Goal: Contribute content: Add original content to the website for others to see

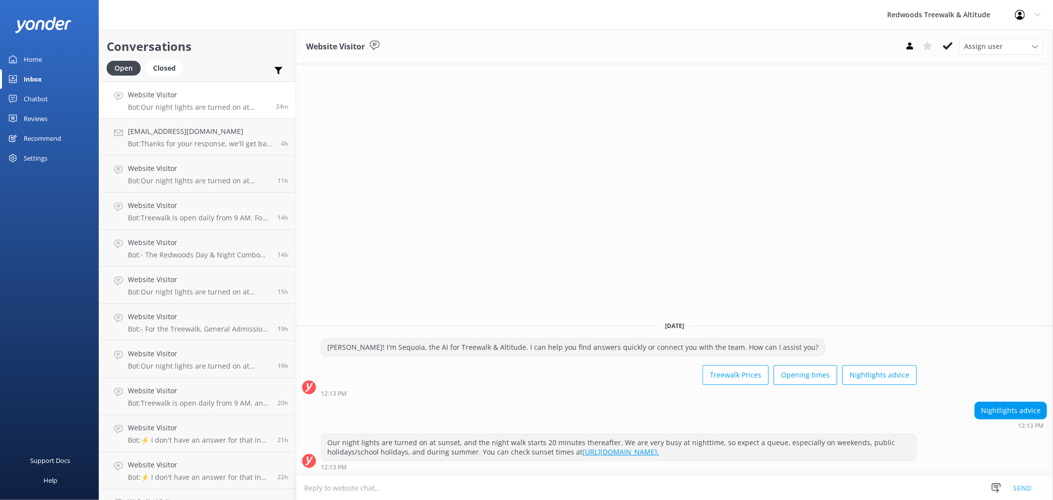
click at [60, 59] on link "Home" at bounding box center [49, 59] width 99 height 20
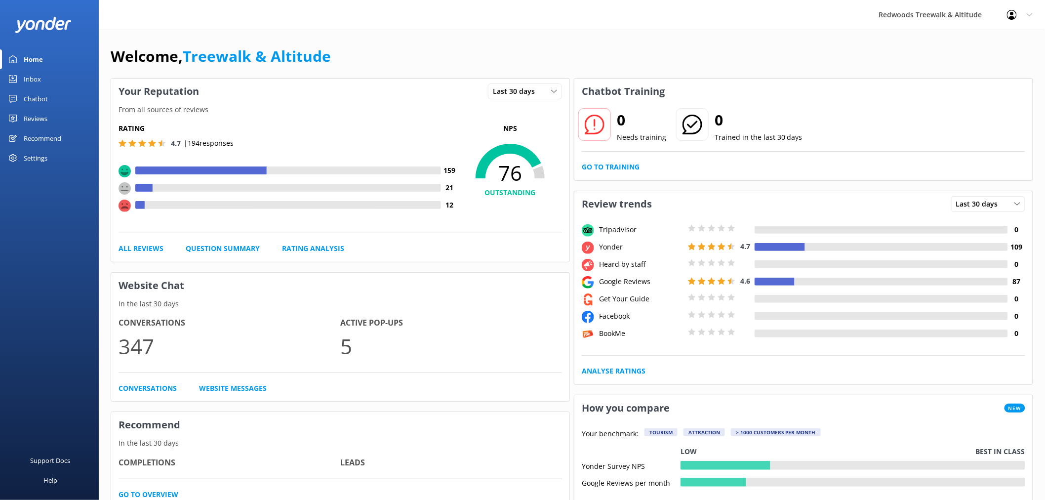
click at [62, 104] on link "Chatbot" at bounding box center [49, 99] width 99 height 20
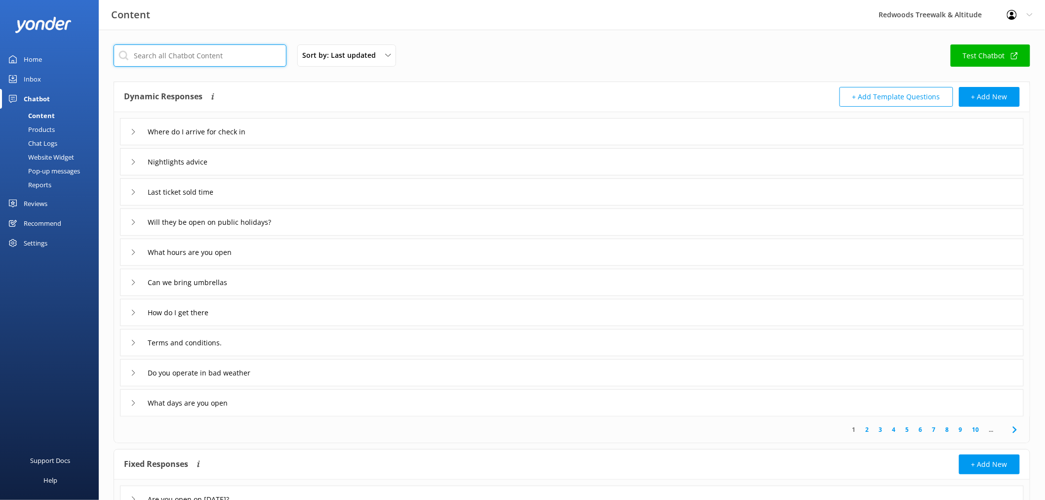
click at [196, 59] on input "text" at bounding box center [200, 55] width 173 height 22
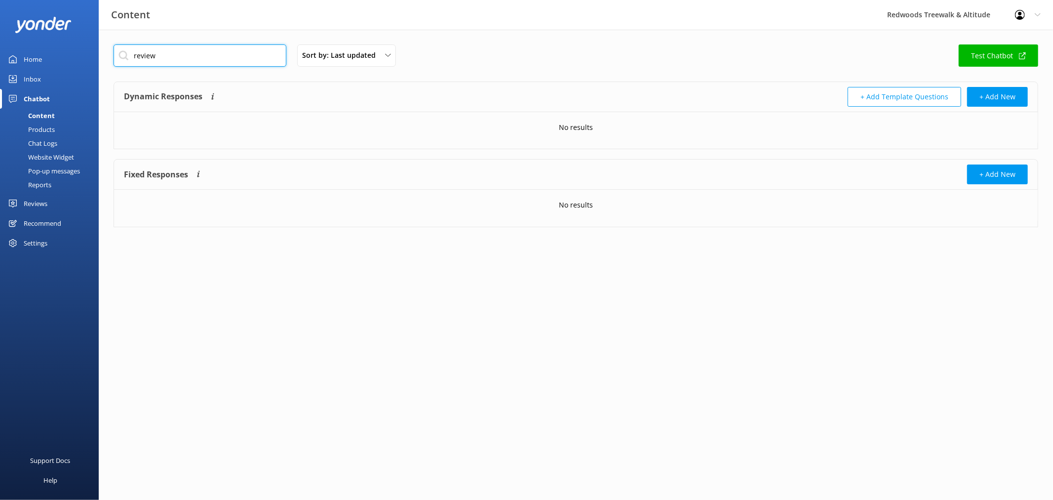
type input "review"
click at [75, 82] on link "Inbox" at bounding box center [49, 79] width 99 height 20
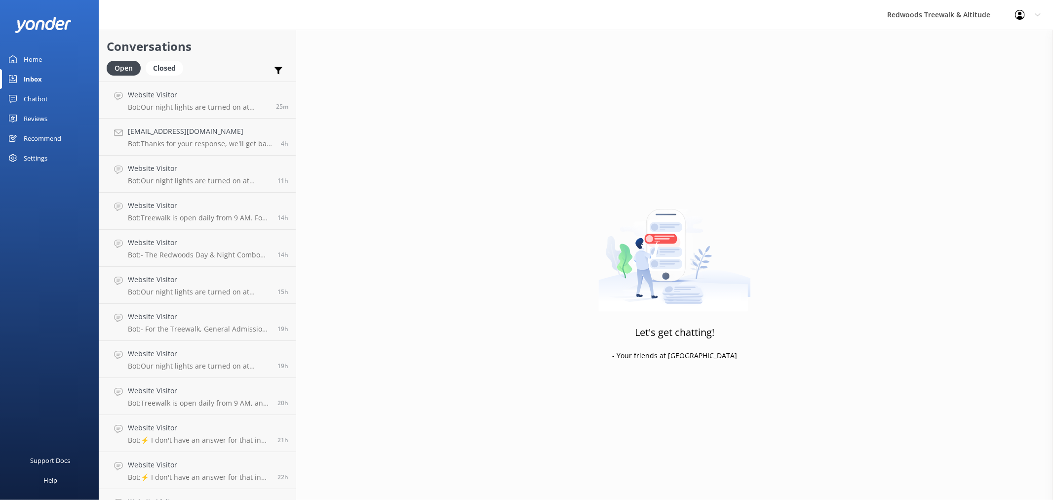
click at [59, 96] on link "Chatbot" at bounding box center [49, 99] width 99 height 20
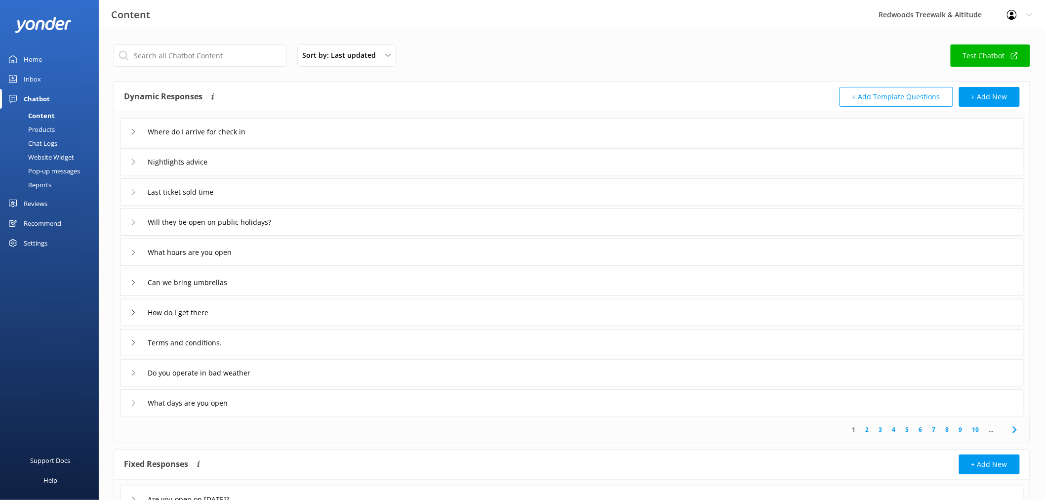
click at [131, 403] on icon at bounding box center [133, 403] width 6 height 6
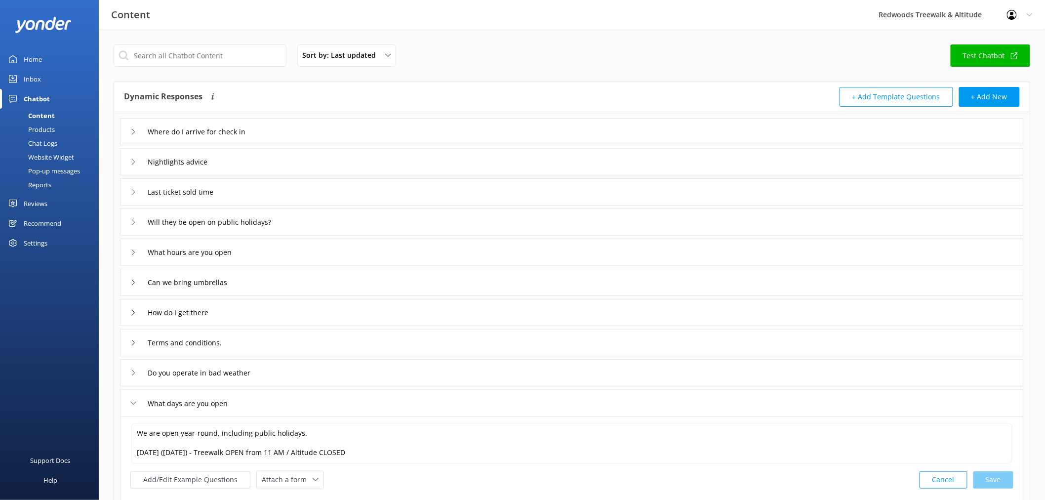
click at [131, 403] on icon at bounding box center [133, 403] width 6 height 6
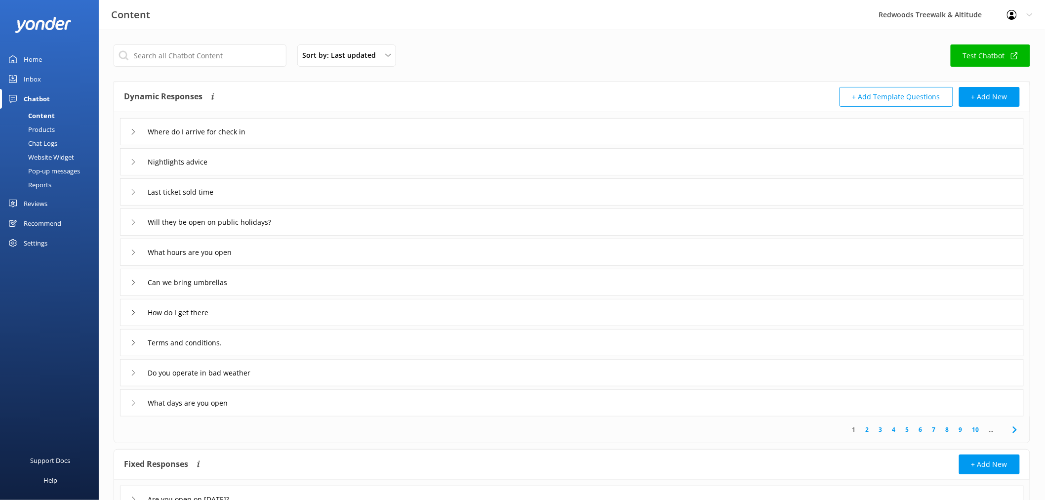
click at [130, 375] on icon at bounding box center [133, 373] width 6 height 6
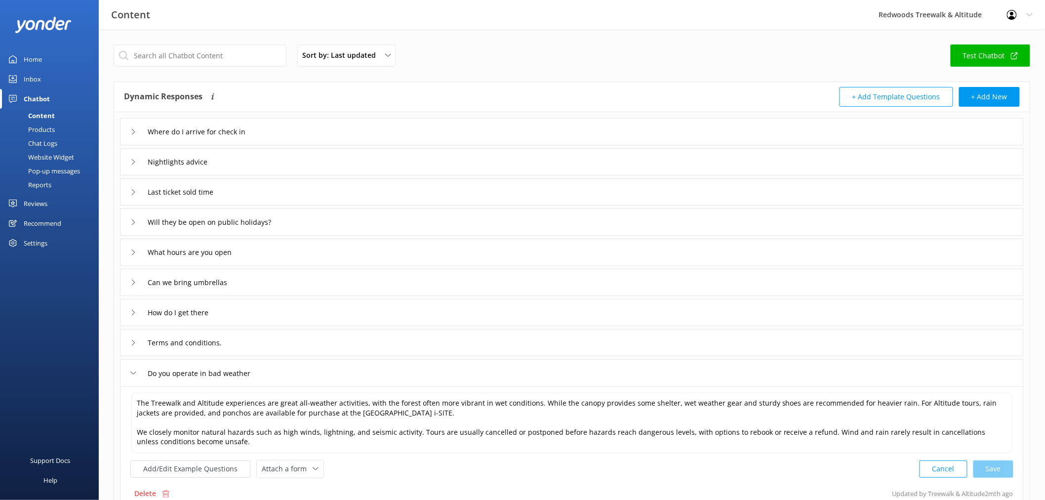
click at [130, 375] on icon at bounding box center [133, 373] width 6 height 6
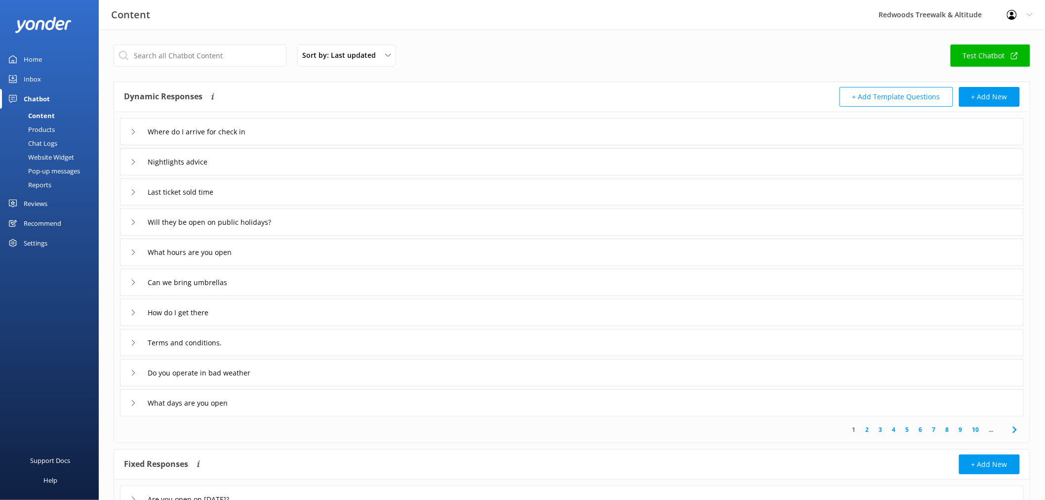
click at [70, 203] on link "Reviews" at bounding box center [49, 204] width 99 height 20
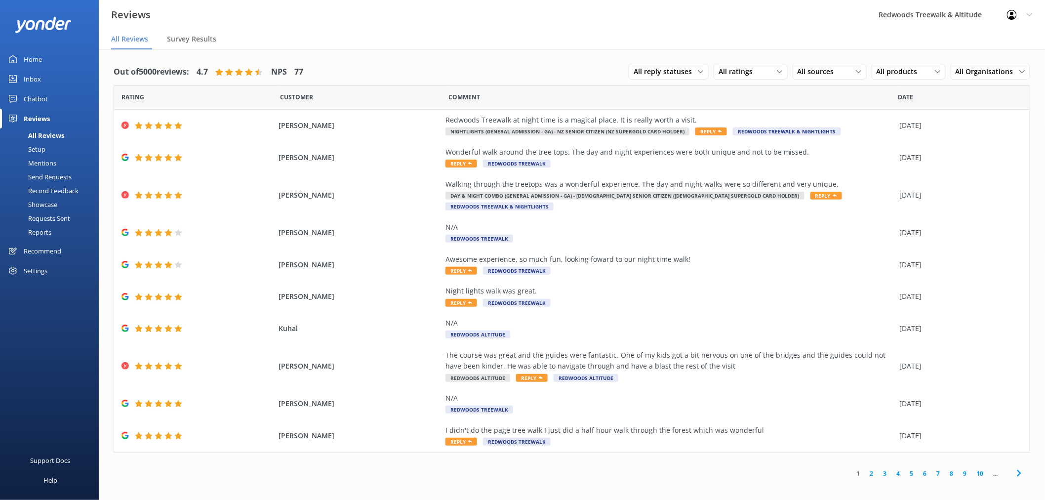
click at [48, 97] on link "Chatbot" at bounding box center [49, 99] width 99 height 20
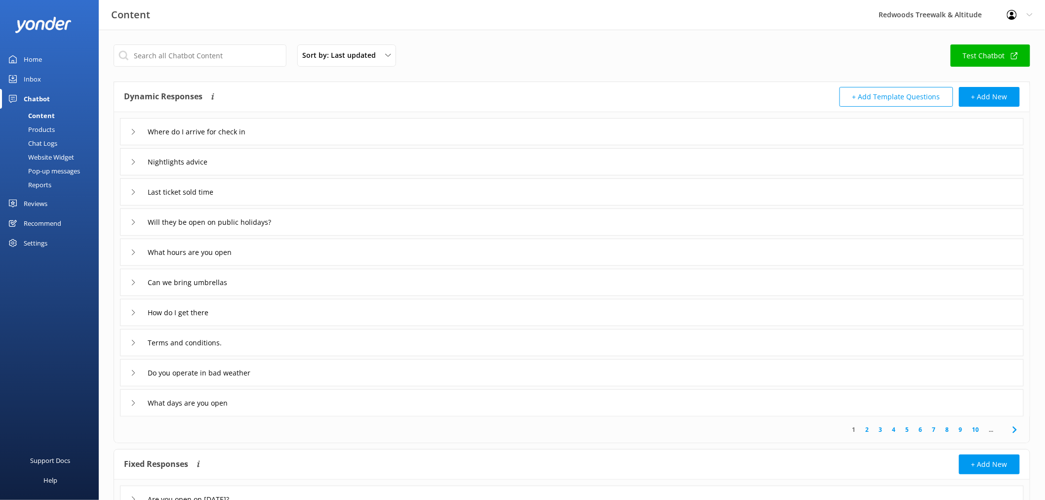
click at [35, 82] on div "Inbox" at bounding box center [32, 79] width 17 height 20
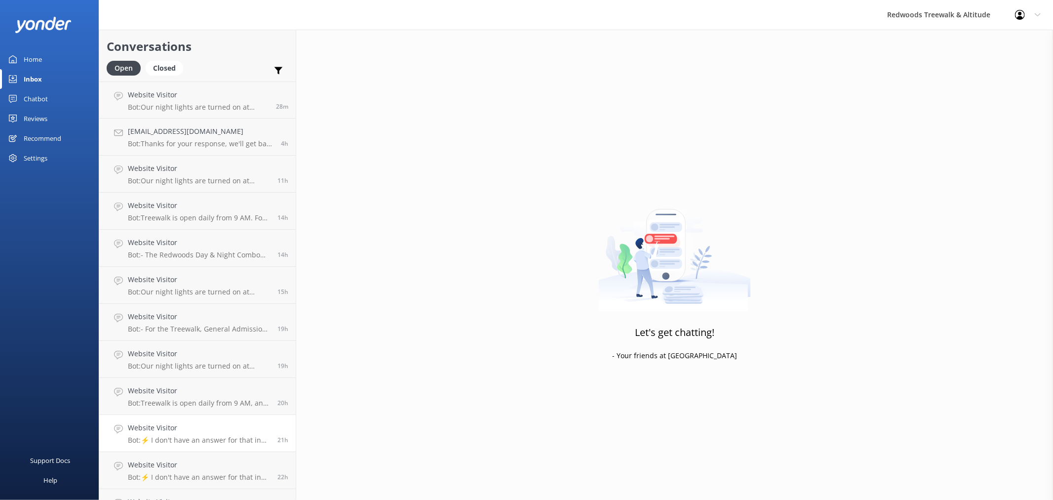
click at [202, 444] on link "Website Visitor Bot: ⚡ I don't have an answer for that in my knowledge base. Pl…" at bounding box center [197, 433] width 197 height 37
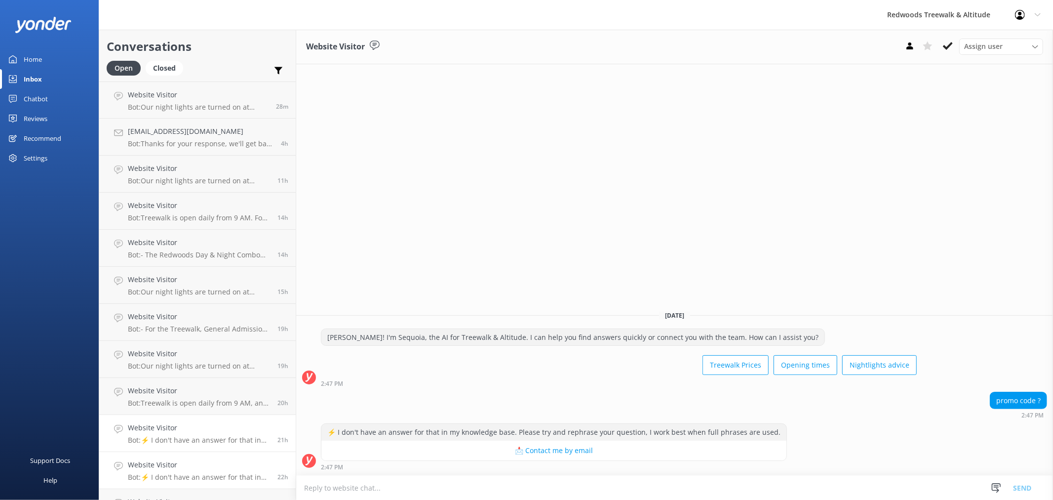
click at [210, 467] on h4 "Website Visitor" at bounding box center [199, 464] width 142 height 11
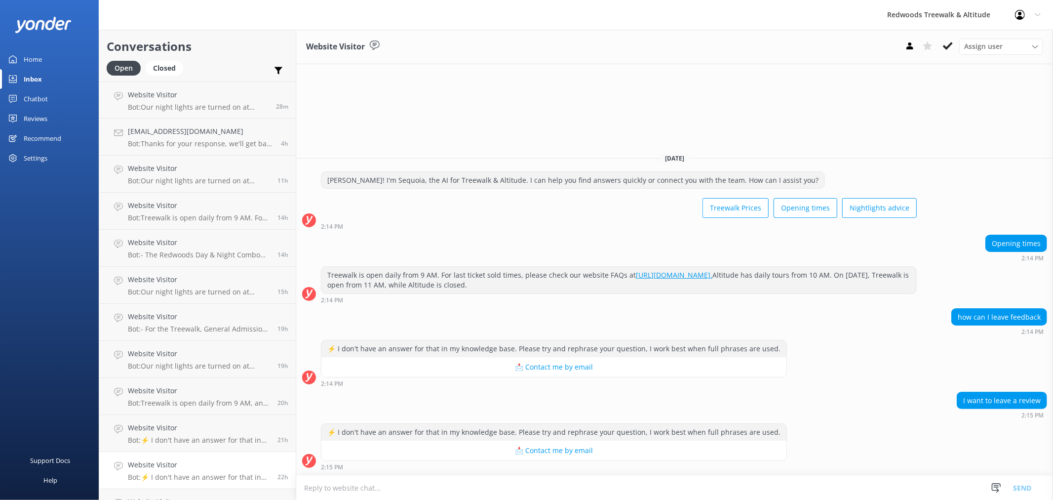
click at [60, 100] on link "Chatbot" at bounding box center [49, 99] width 99 height 20
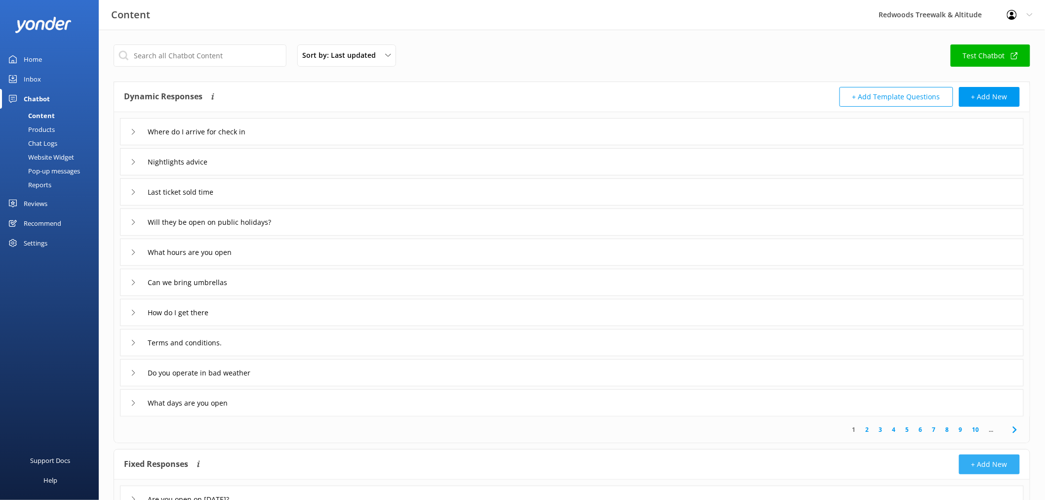
click at [1003, 460] on button "+ Add New" at bounding box center [989, 464] width 61 height 20
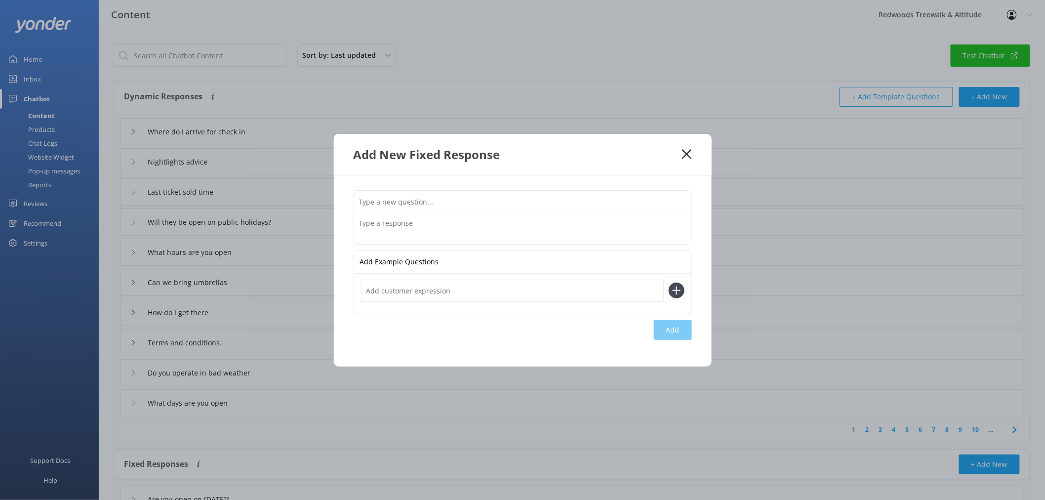
click at [439, 193] on input "text" at bounding box center [522, 202] width 337 height 22
type input "Leave a review"
click at [677, 289] on icon at bounding box center [677, 290] width 16 height 16
click at [571, 290] on input "text" at bounding box center [512, 290] width 303 height 22
click at [537, 226] on textarea at bounding box center [522, 228] width 337 height 31
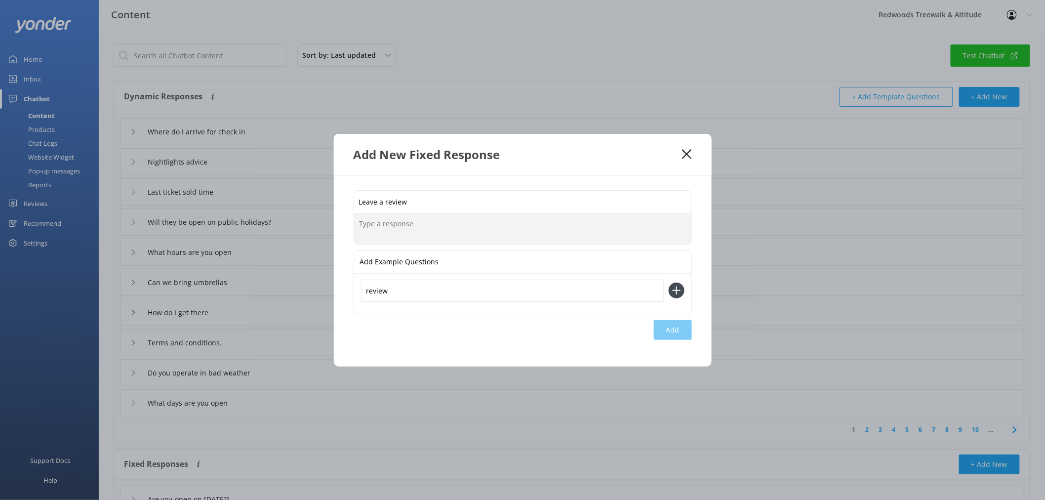
click at [421, 297] on input "review" at bounding box center [512, 290] width 303 height 22
type input "Can I leave a review?"
click at [680, 290] on use at bounding box center [676, 290] width 8 height 8
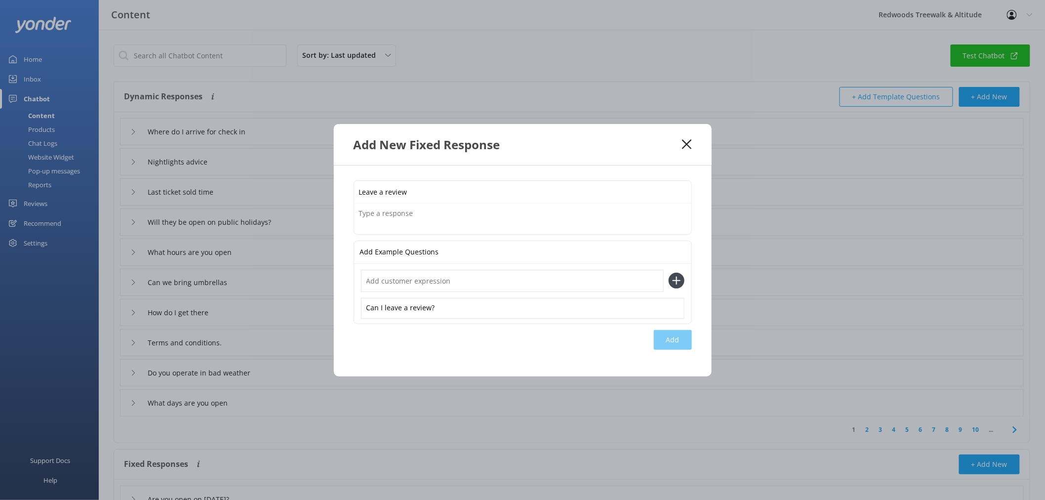
click at [531, 284] on input "text" at bounding box center [512, 281] width 303 height 22
type input "Can I leave feedback?"
click at [679, 278] on icon at bounding box center [677, 281] width 16 height 16
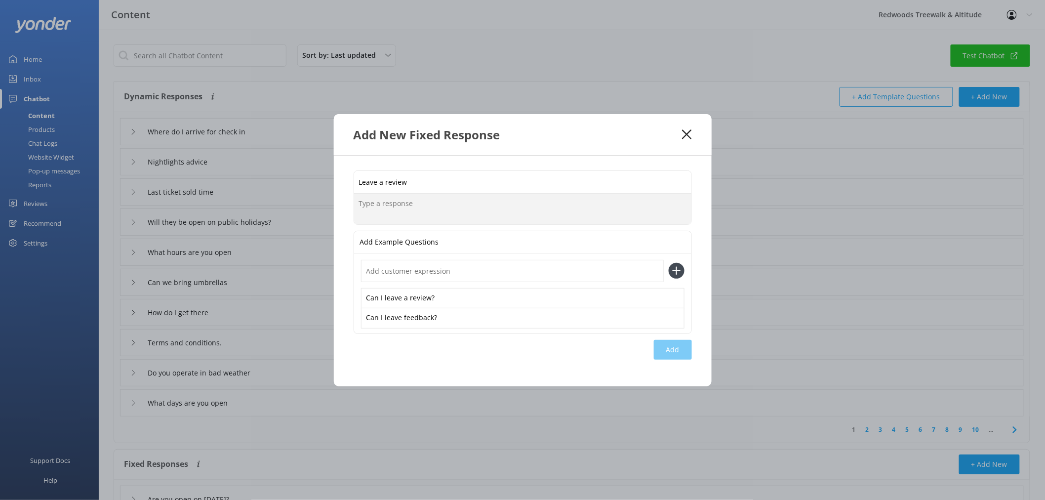
click at [472, 205] on textarea at bounding box center [522, 209] width 337 height 31
paste textarea "[URL][DOMAIN_NAME]"
click at [625, 219] on textarea "Yes, our Redwoods Treewalk Google page can be found here [URL][DOMAIN_NAME] and…" at bounding box center [522, 208] width 337 height 31
paste textarea "[URL][DOMAIN_NAME]"
click at [615, 210] on textarea "Yes, our Redwoods Treewalk Google page can be found here [URL][DOMAIN_NAME] and…" at bounding box center [522, 208] width 337 height 31
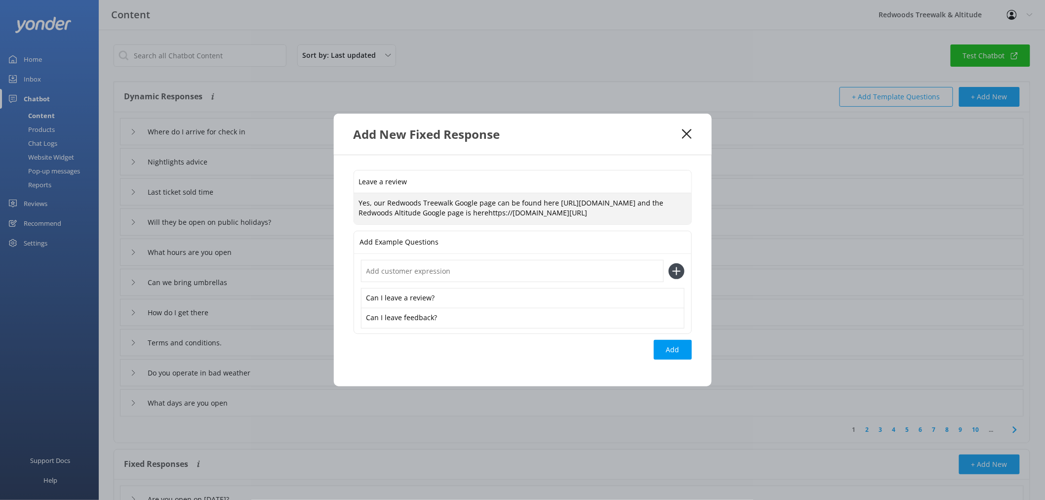
type textarea "Yes, our Redwoods Treewalk Google page can be found here [URL][DOMAIN_NAME] and…"
click at [659, 353] on div "Add" at bounding box center [673, 350] width 38 height 20
type input "Leave a review"
type input "Are you open on [DATE]?"
type input "School Holidays & [DATE]"
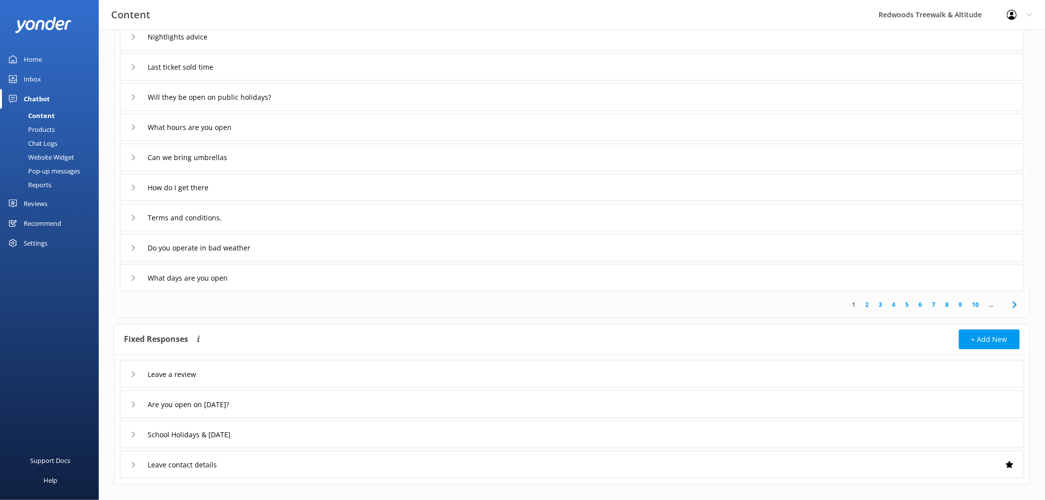
scroll to position [139, 0]
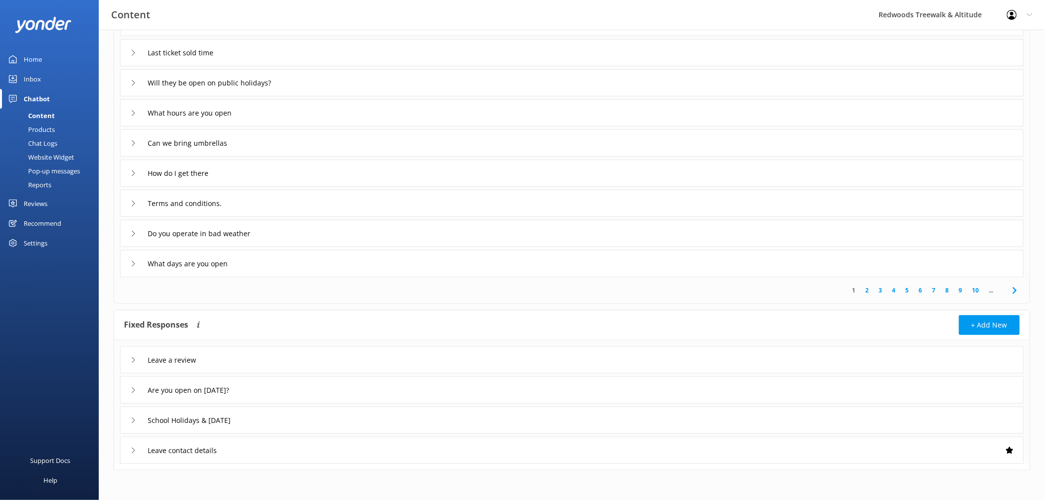
click at [135, 386] on div "Are you open on [DATE]?" at bounding box center [195, 390] width 130 height 16
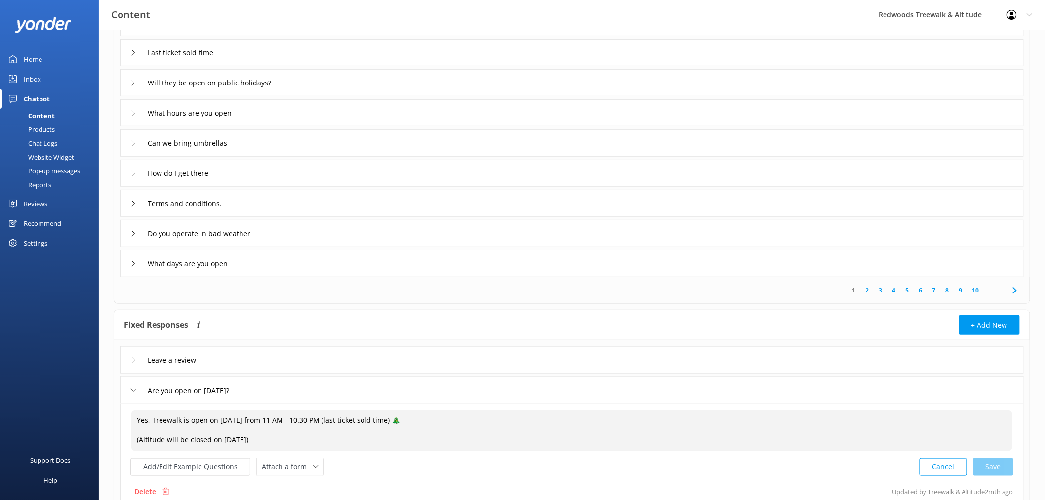
drag, startPoint x: 408, startPoint y: 420, endPoint x: 309, endPoint y: 422, distance: 99.7
click at [309, 422] on textarea "Yes, Treewalk is open on [DATE] from 11 AM - 10.30 PM (last ticket sold time) 🎄…" at bounding box center [571, 430] width 881 height 41
drag, startPoint x: 307, startPoint y: 419, endPoint x: 312, endPoint y: 418, distance: 5.5
click at [312, 418] on textarea "Yes, Treewalk is open on [DATE] from 11 AM🎄 (Altitude will be closed on [DATE])" at bounding box center [571, 430] width 881 height 41
click at [984, 465] on div "Cancel Loading.." at bounding box center [966, 466] width 93 height 18
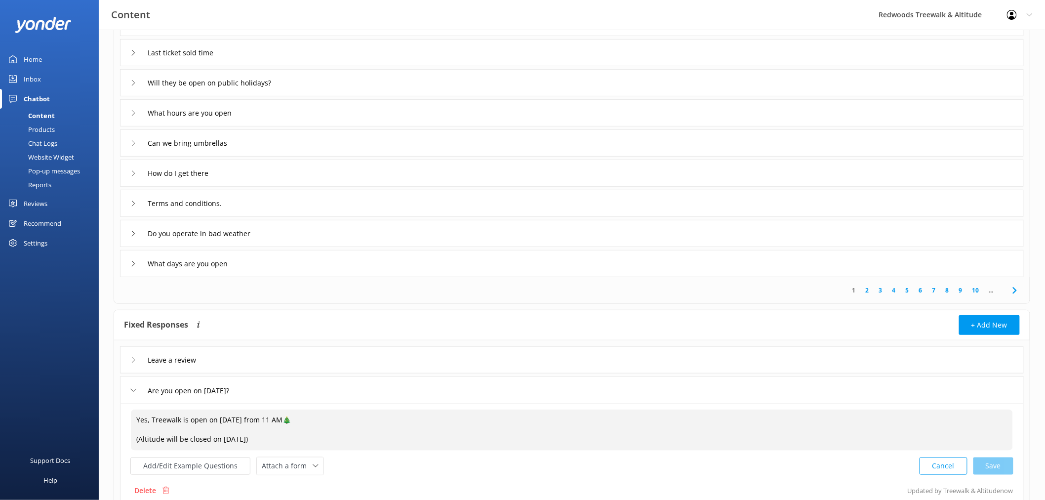
click at [250, 421] on textarea "Yes, Treewalk is open on [DATE] from 11 AM🎄 (Altitude will be closed on [DATE])" at bounding box center [572, 429] width 882 height 41
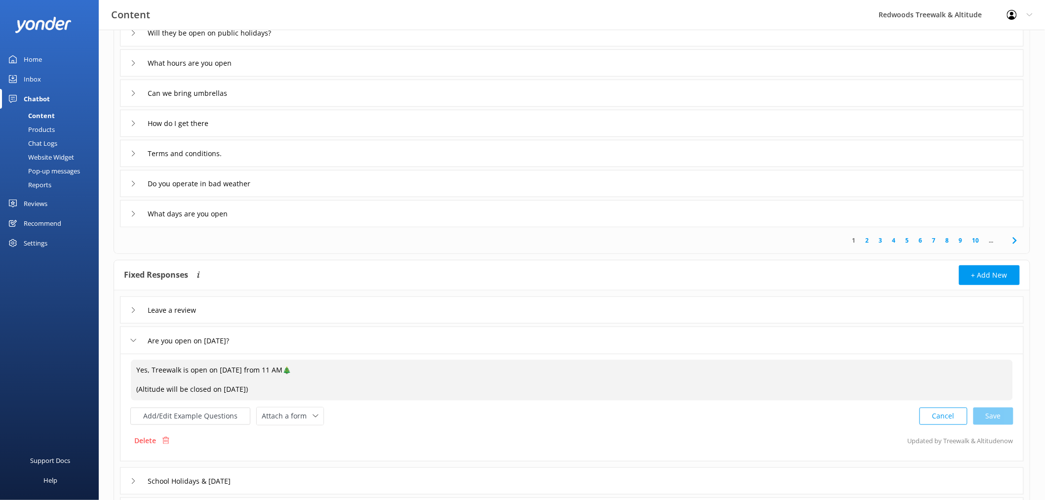
scroll to position [249, 0]
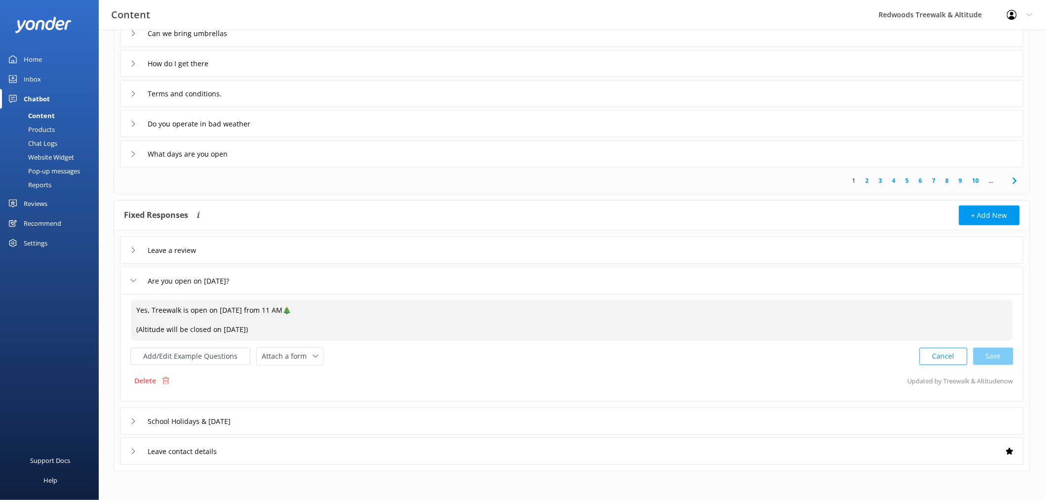
type textarea "Yes, Treewalk is open on [DATE] from 11 AM🎄 (Altitude will be closed on [DATE])"
click at [129, 421] on div "School Holidays & [DATE]" at bounding box center [572, 420] width 904 height 27
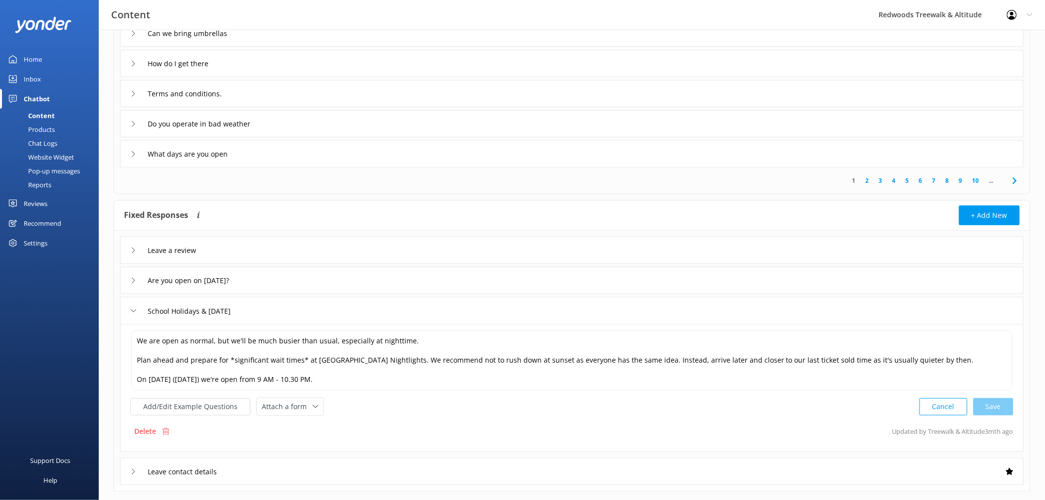
click at [125, 480] on div "Leave contact details" at bounding box center [572, 471] width 904 height 27
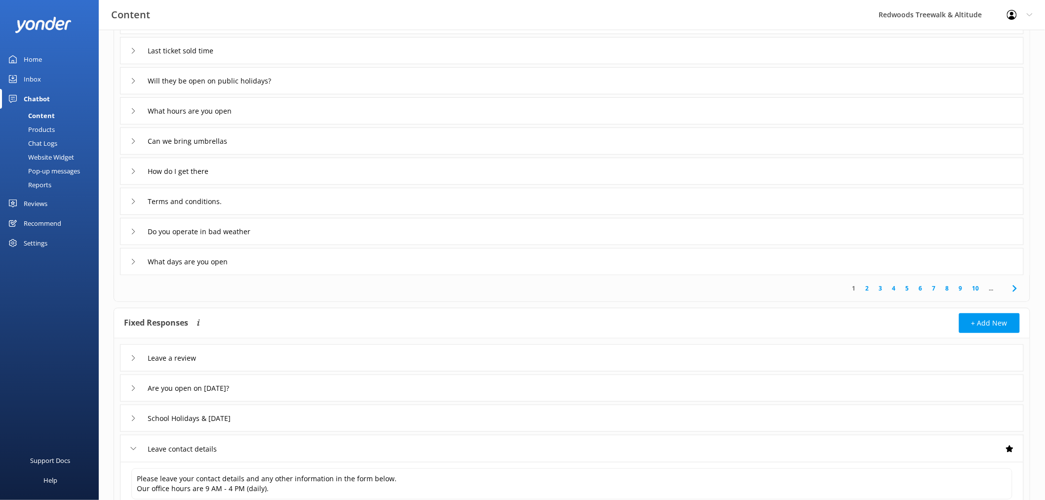
scroll to position [132, 0]
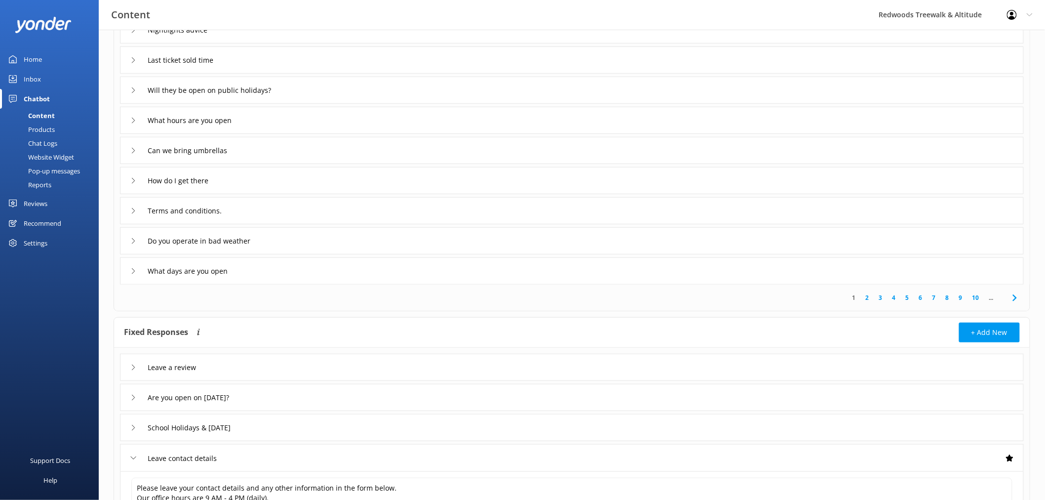
click at [137, 364] on div "Leave a review" at bounding box center [165, 367] width 71 height 16
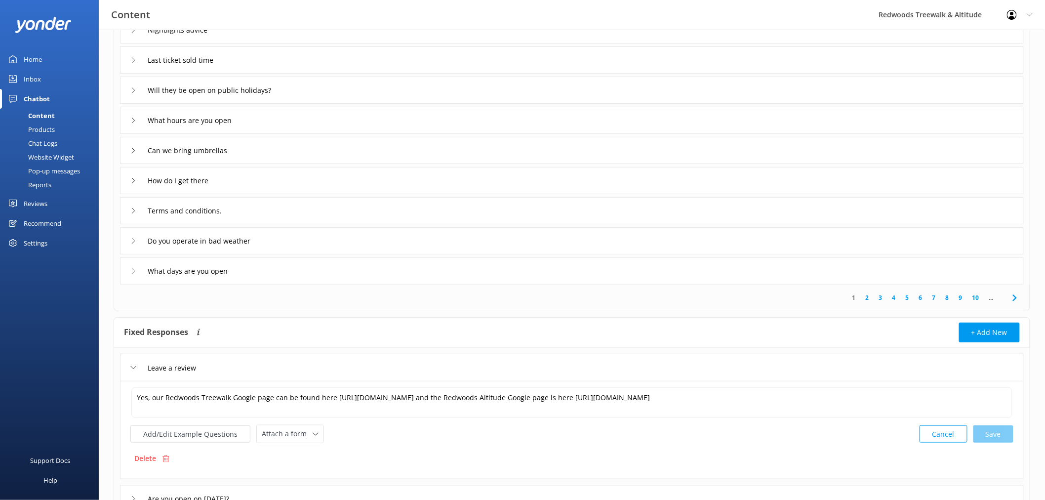
click at [926, 431] on button "Cancel" at bounding box center [943, 433] width 48 height 17
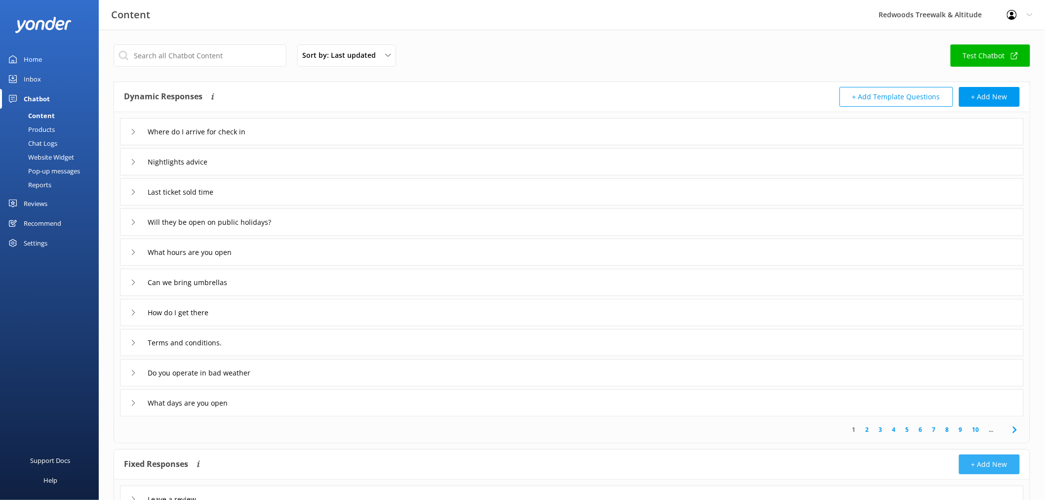
click at [983, 462] on button "+ Add New" at bounding box center [989, 464] width 61 height 20
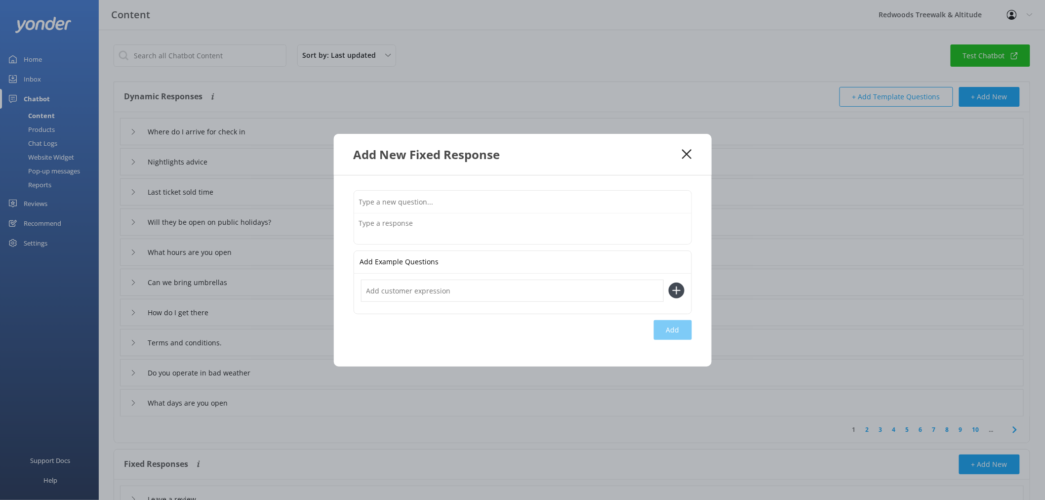
click at [486, 210] on input "text" at bounding box center [522, 202] width 337 height 22
type input "Redwoods Glowworms"
click at [471, 282] on input "text" at bounding box center [512, 290] width 303 height 22
type input "What is Redwoods Glowworms?"
click at [680, 293] on icon at bounding box center [677, 290] width 16 height 16
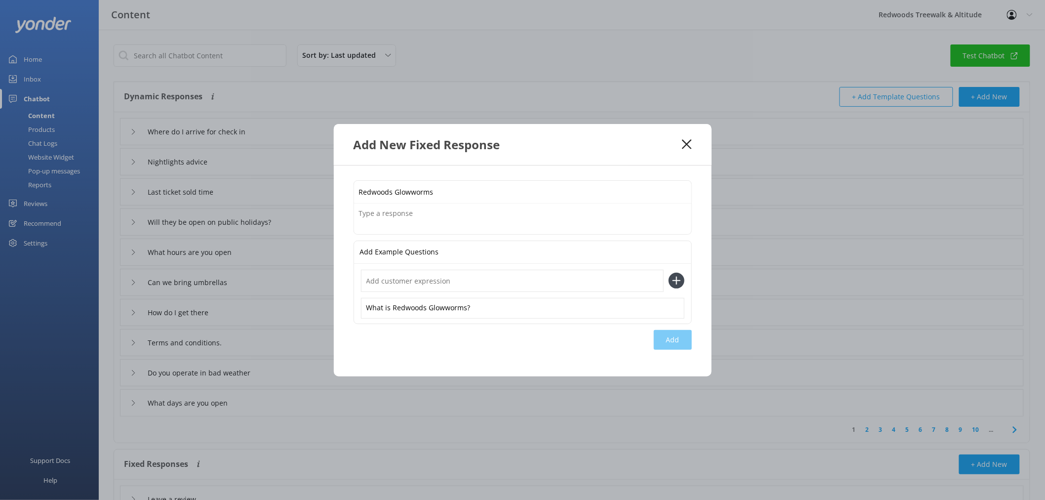
click at [486, 282] on input "text" at bounding box center [512, 281] width 303 height 22
type input "More information about Redwoods Glowworms"
click at [675, 282] on icon at bounding box center [677, 281] width 16 height 16
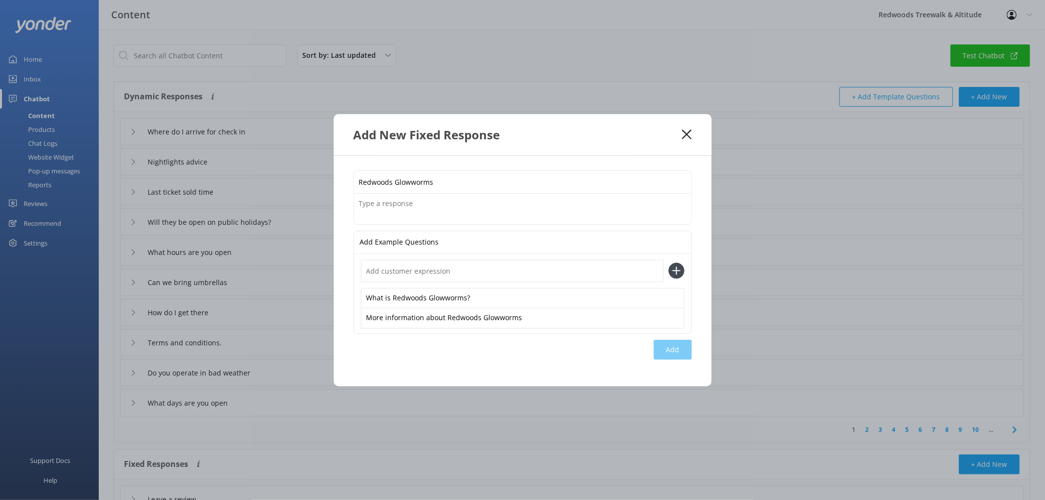
click at [386, 208] on textarea at bounding box center [522, 209] width 337 height 31
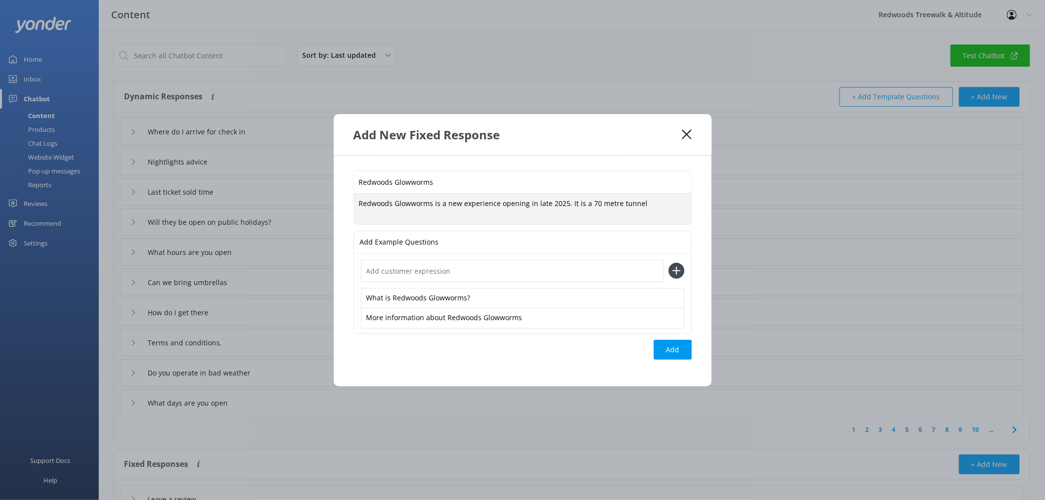
click at [463, 202] on textarea "Redwoods Glowworms is a new experience opening in late 2025. It is a 70 metre t…" at bounding box center [522, 209] width 337 height 31
click at [485, 199] on textarea "Redwoods Glowworms is a new eco-experience opening in late 2025. It is a 70 met…" at bounding box center [522, 209] width 337 height 31
paste textarea "Opening in Q4 2025, Redwoods Glowworms will be a new eco-tourism attraction by …"
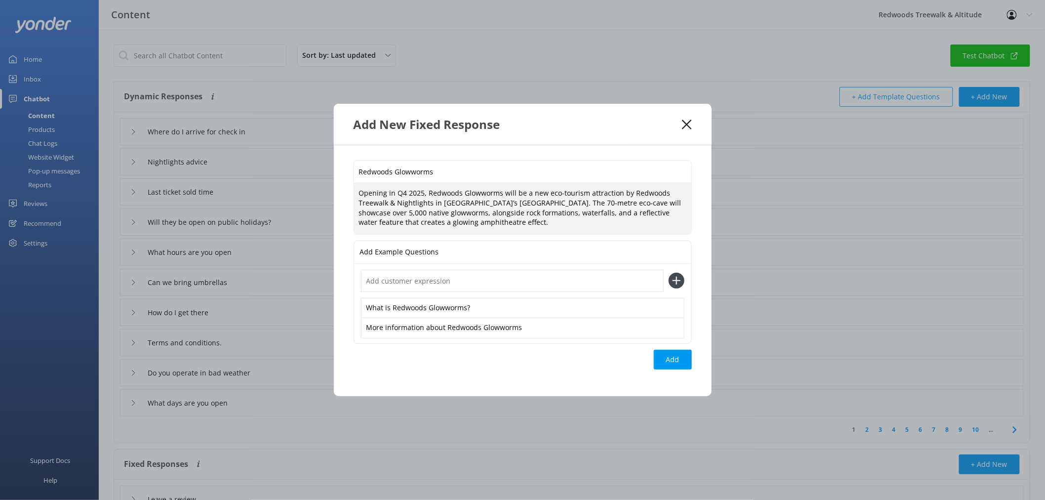
click at [405, 189] on textarea "Opening in Q4 2025, Redwoods Glowworms will be a new eco-tourism attraction by …" at bounding box center [522, 208] width 337 height 50
type textarea "Opening late 2025, Redwoods Glowworms will be a new eco-tourism attraction by R…"
click at [534, 220] on textarea "Opening late 2025, Redwoods Glowworms will be a new eco-tourism attraction by R…" at bounding box center [522, 208] width 337 height 50
click at [667, 357] on div "Add" at bounding box center [673, 360] width 38 height 20
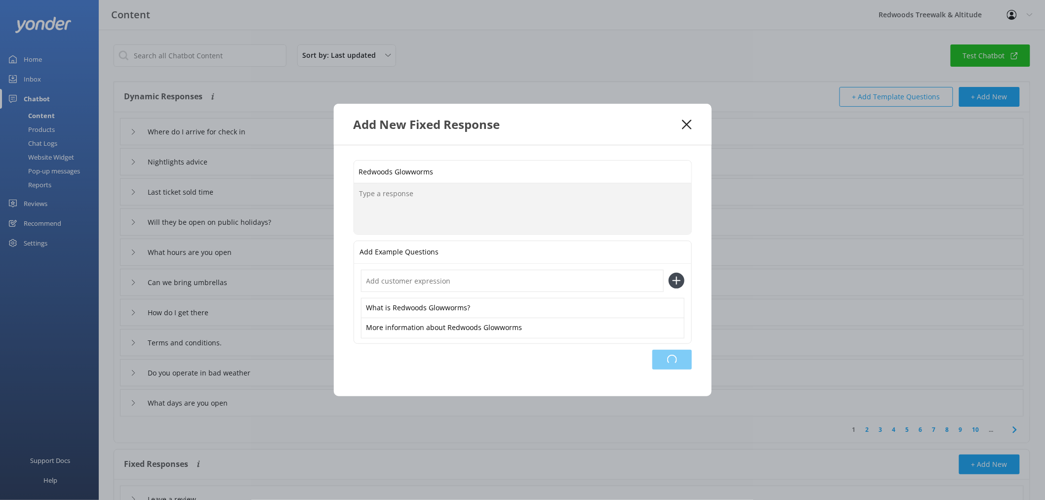
type input "Redwoods Glowworms"
type input "Leave a review"
type input "Are you open on [DATE]?"
type input "School Holidays & [DATE]"
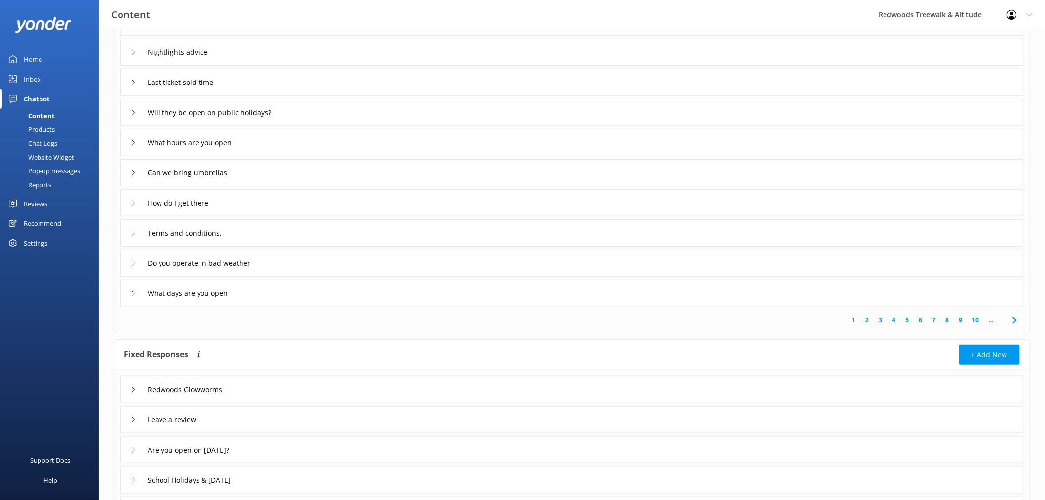
scroll to position [169, 0]
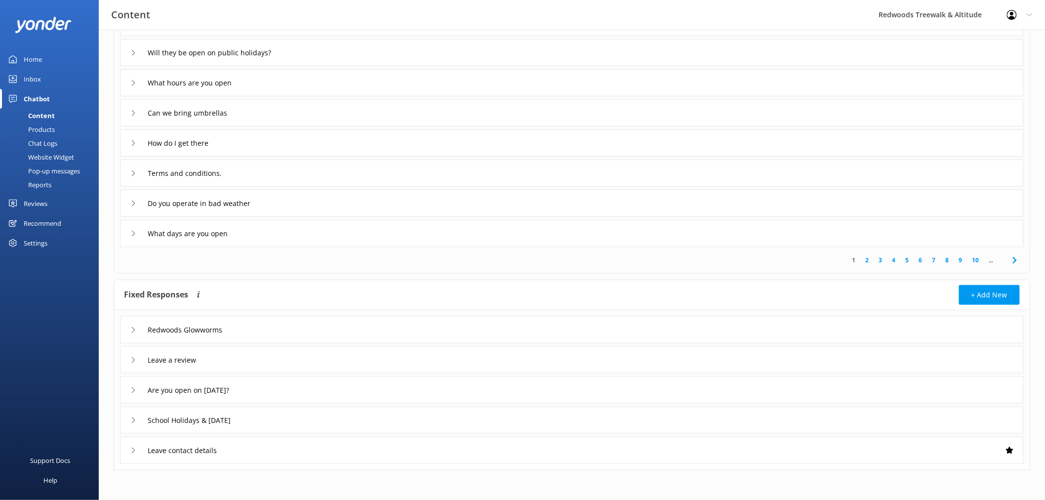
click at [134, 330] on use at bounding box center [133, 329] width 3 height 5
